Goal: Task Accomplishment & Management: Use online tool/utility

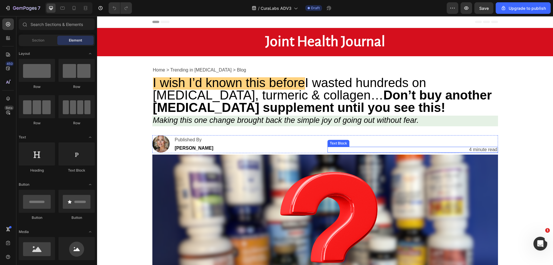
click at [478, 148] on p "4 minute read" at bounding box center [484, 149] width 28 height 5
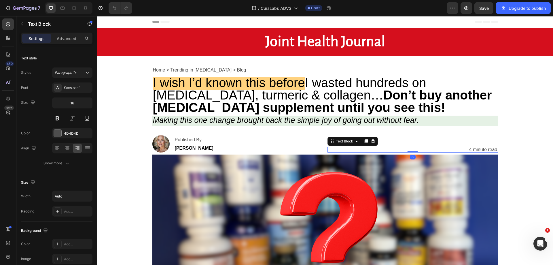
click at [477, 149] on p "4 minute read" at bounding box center [484, 149] width 28 height 5
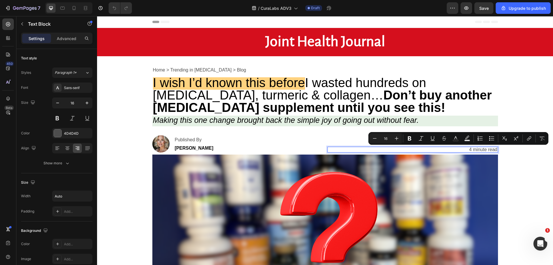
click at [469, 148] on div "4 minute read" at bounding box center [483, 150] width 29 height 6
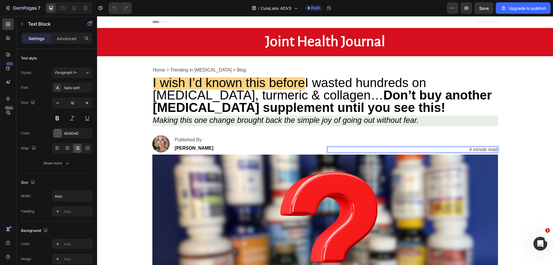
click at [470, 149] on p "4 minute read" at bounding box center [484, 149] width 28 height 5
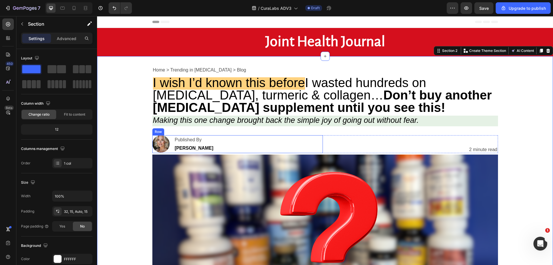
click at [161, 144] on img at bounding box center [160, 143] width 17 height 17
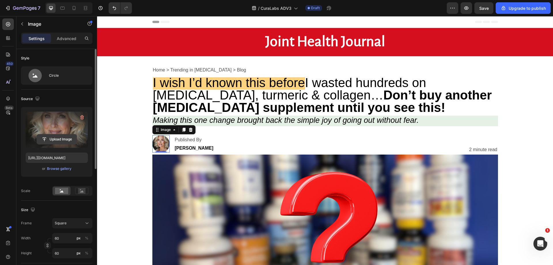
click at [55, 137] on input "file" at bounding box center [57, 139] width 40 height 10
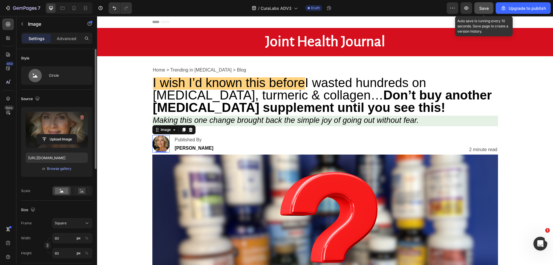
click at [489, 6] on span "Save" at bounding box center [485, 8] width 10 height 5
click at [486, 8] on span "Save" at bounding box center [485, 8] width 10 height 5
click at [487, 5] on button "Save" at bounding box center [484, 8] width 19 height 12
click at [470, 8] on icon "button" at bounding box center [467, 8] width 6 height 6
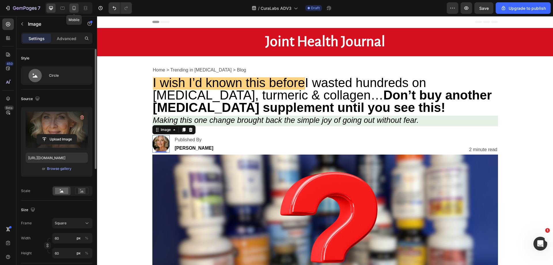
click at [76, 10] on icon at bounding box center [74, 8] width 6 height 6
type input "[URL][DOMAIN_NAME]"
type input "40"
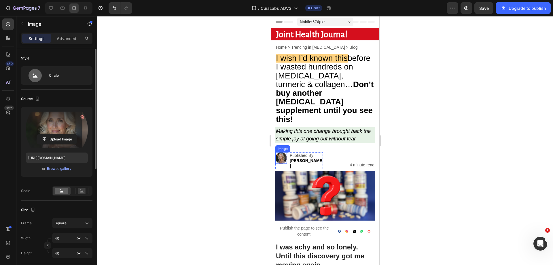
click at [282, 152] on img at bounding box center [281, 158] width 12 height 12
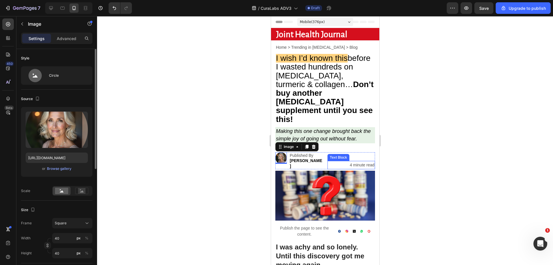
click at [350, 161] on p "4 minute read" at bounding box center [362, 164] width 25 height 7
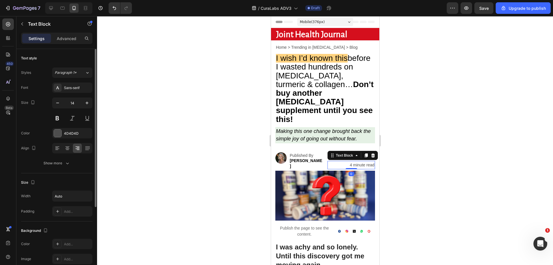
click at [350, 161] on p "4 minute read" at bounding box center [362, 164] width 25 height 7
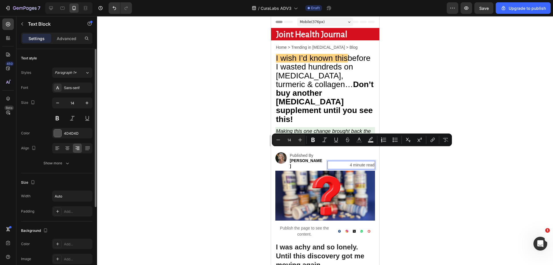
click at [350, 161] on p "4 minute read" at bounding box center [362, 164] width 25 height 7
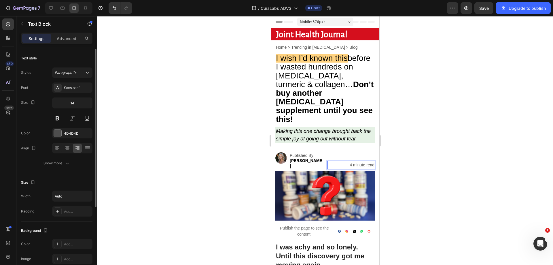
click at [350, 161] on p "4 minute read" at bounding box center [362, 164] width 25 height 7
click at [282, 152] on img at bounding box center [281, 158] width 12 height 12
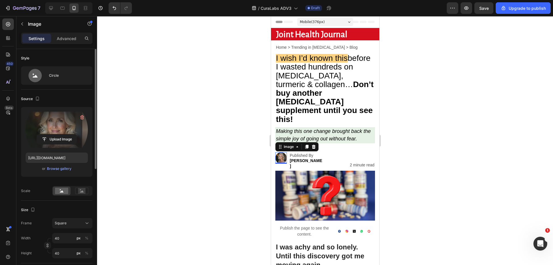
click at [69, 146] on label at bounding box center [57, 130] width 62 height 36
click at [69, 144] on input "file" at bounding box center [57, 139] width 40 height 10
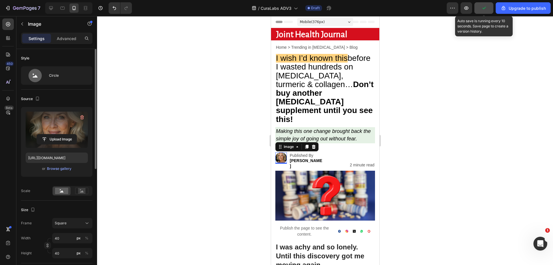
click at [489, 8] on button "button" at bounding box center [484, 8] width 19 height 12
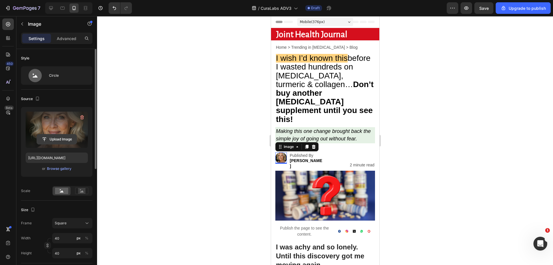
click at [54, 137] on input "file" at bounding box center [57, 139] width 40 height 10
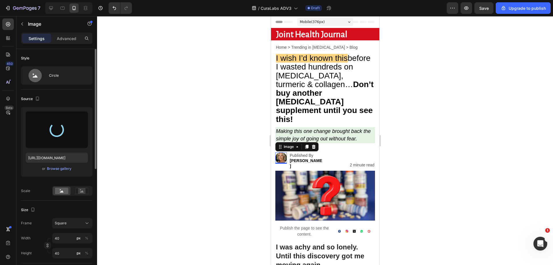
type input "[URL][DOMAIN_NAME]"
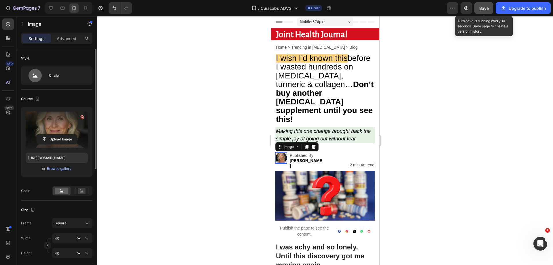
click at [486, 13] on button "Save" at bounding box center [484, 8] width 19 height 12
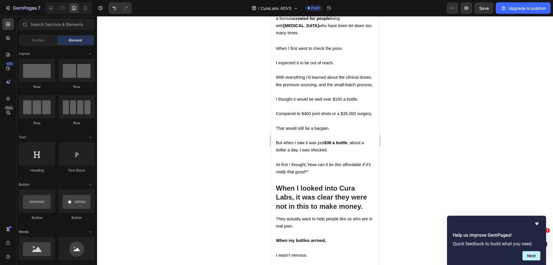
scroll to position [2727, 0]
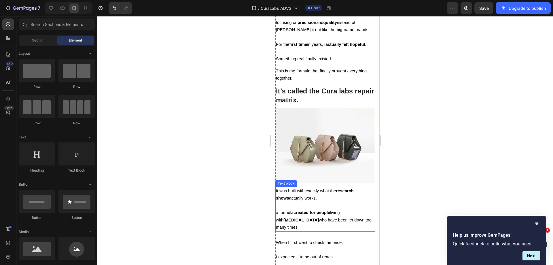
click at [326, 146] on img at bounding box center [325, 145] width 100 height 75
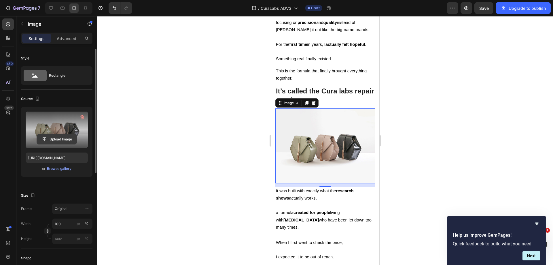
click at [56, 137] on input "file" at bounding box center [57, 139] width 40 height 10
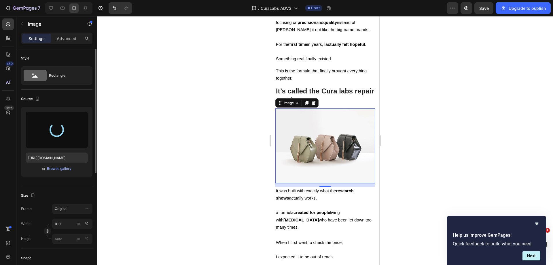
type input "[URL][DOMAIN_NAME]"
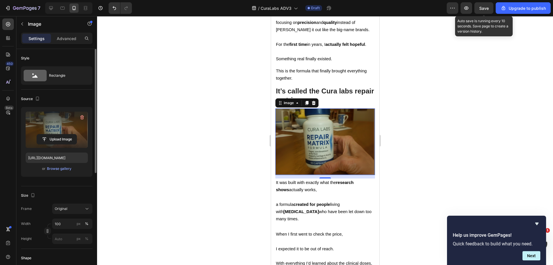
click at [483, 10] on span "Save" at bounding box center [485, 8] width 10 height 5
click at [482, 7] on span "Save" at bounding box center [485, 8] width 10 height 5
click at [480, 7] on span "Save" at bounding box center [485, 8] width 10 height 5
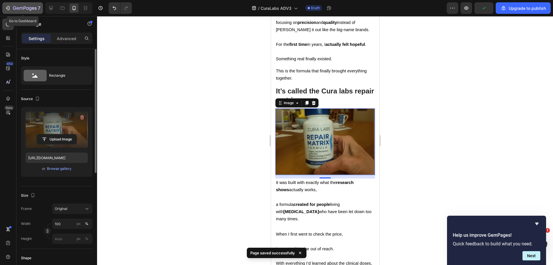
click at [6, 9] on icon "button" at bounding box center [8, 8] width 6 height 6
